Goal: Find contact information: Find contact information

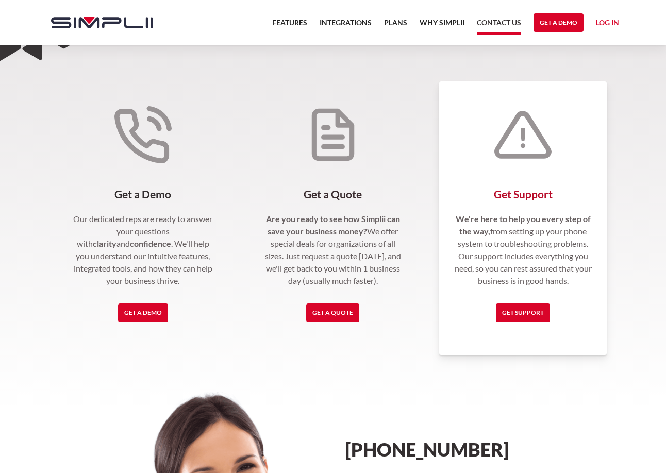
scroll to position [172, 0]
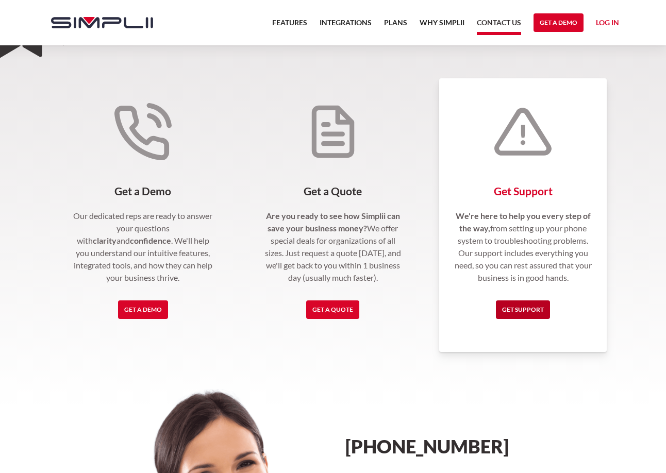
click at [517, 314] on link "Get Support" at bounding box center [523, 309] width 54 height 19
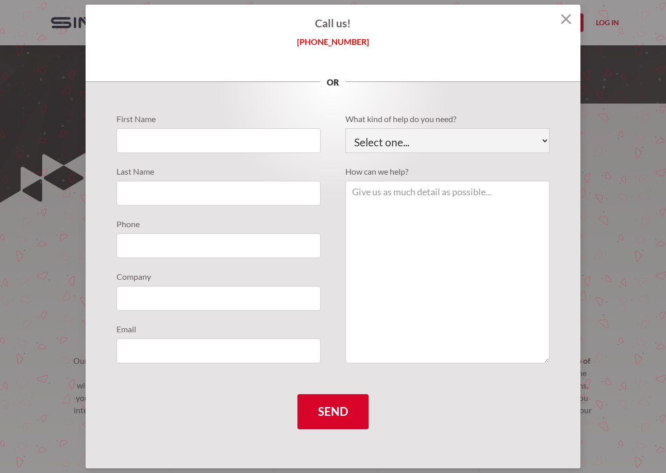
scroll to position [0, 0]
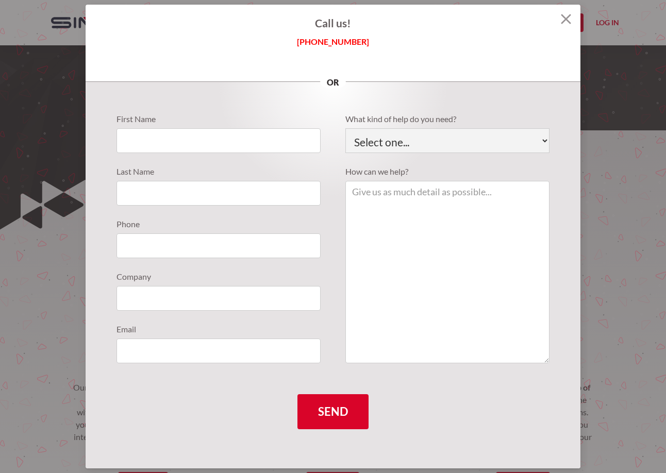
click at [562, 17] on img at bounding box center [566, 19] width 10 height 10
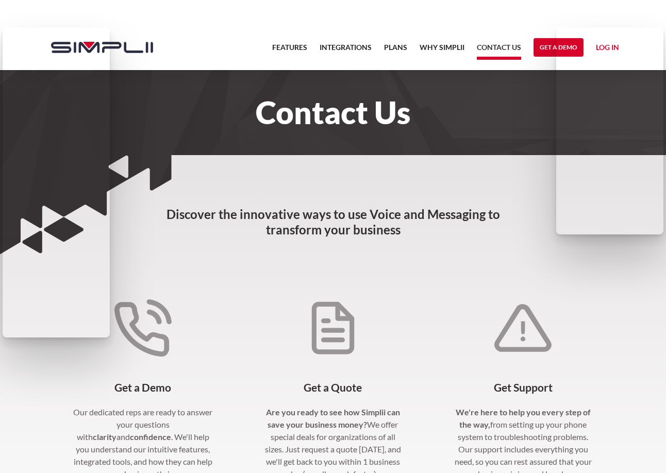
click at [200, 184] on h3 "Discover the innovative ways to use Voice and Messaging to transform your busin…" at bounding box center [333, 211] width 366 height 113
click at [268, 153] on div "Contact Us" at bounding box center [332, 112] width 603 height 84
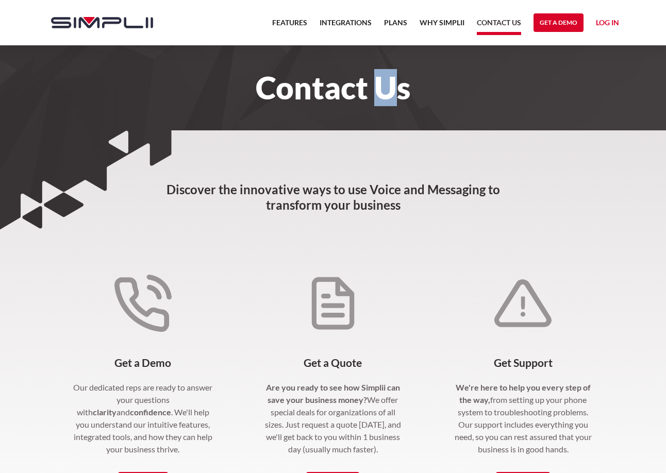
drag, startPoint x: 398, startPoint y: 90, endPoint x: 382, endPoint y: 90, distance: 16.5
click at [382, 90] on h1 "Contact Us" at bounding box center [333, 87] width 584 height 23
drag, startPoint x: 378, startPoint y: 87, endPoint x: 408, endPoint y: 91, distance: 29.6
click at [408, 91] on h1 "Contact Us" at bounding box center [333, 87] width 584 height 23
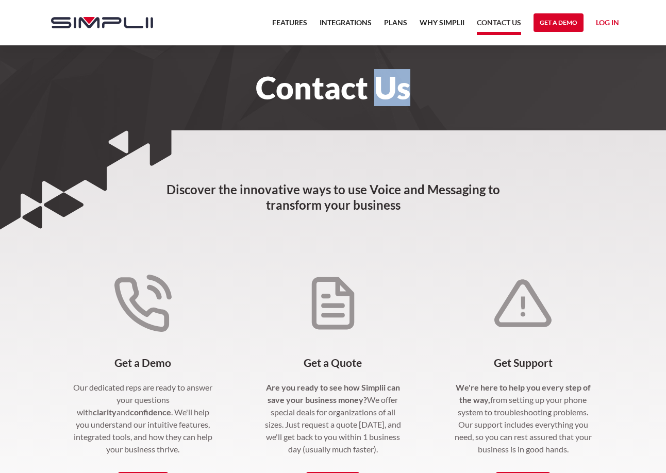
click at [408, 91] on h1 "Contact Us" at bounding box center [333, 87] width 584 height 23
drag, startPoint x: 408, startPoint y: 91, endPoint x: 380, endPoint y: 90, distance: 27.8
click at [380, 90] on h1 "Contact Us" at bounding box center [333, 87] width 584 height 23
